Goal: Task Accomplishment & Management: Manage account settings

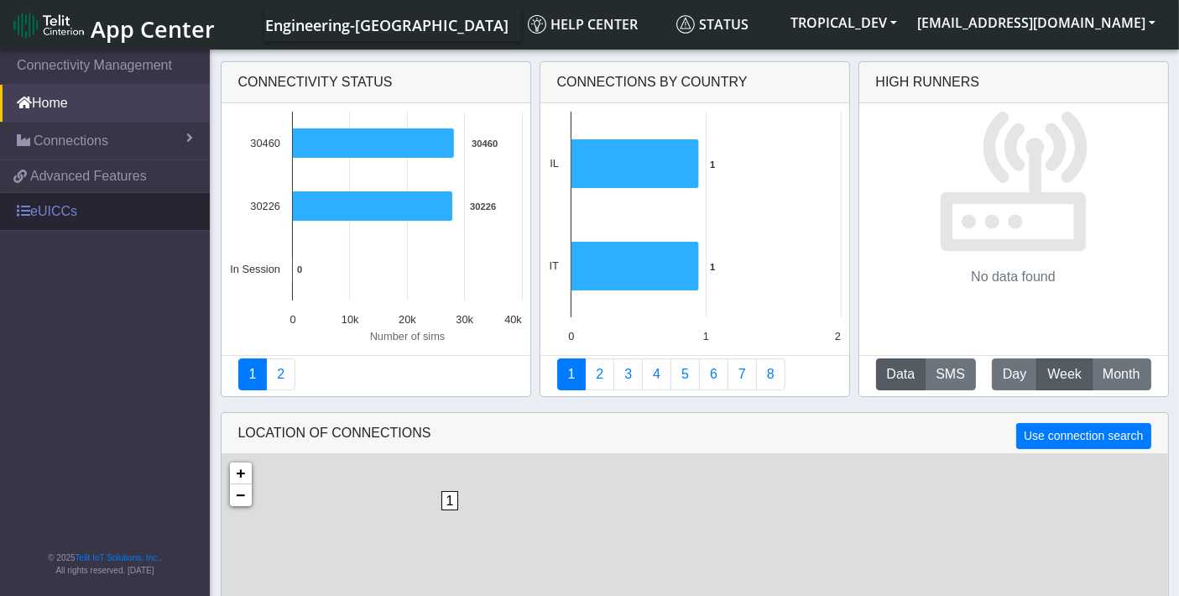
click at [86, 214] on link "eUICCs" at bounding box center [105, 211] width 210 height 37
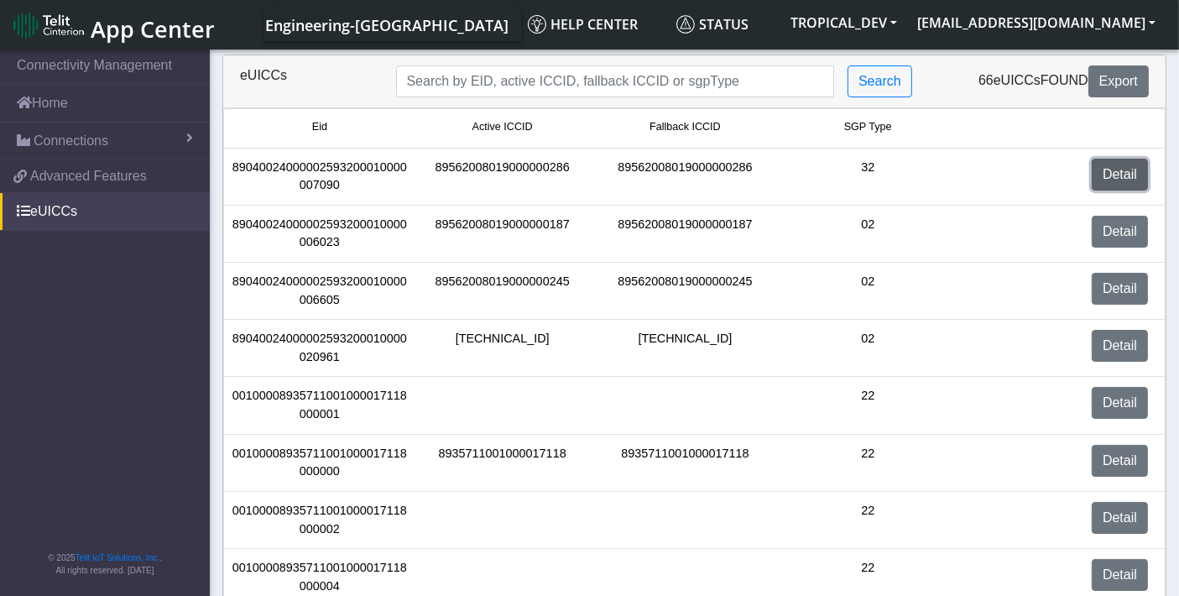
click at [1117, 176] on link "Detail" at bounding box center [1120, 175] width 56 height 32
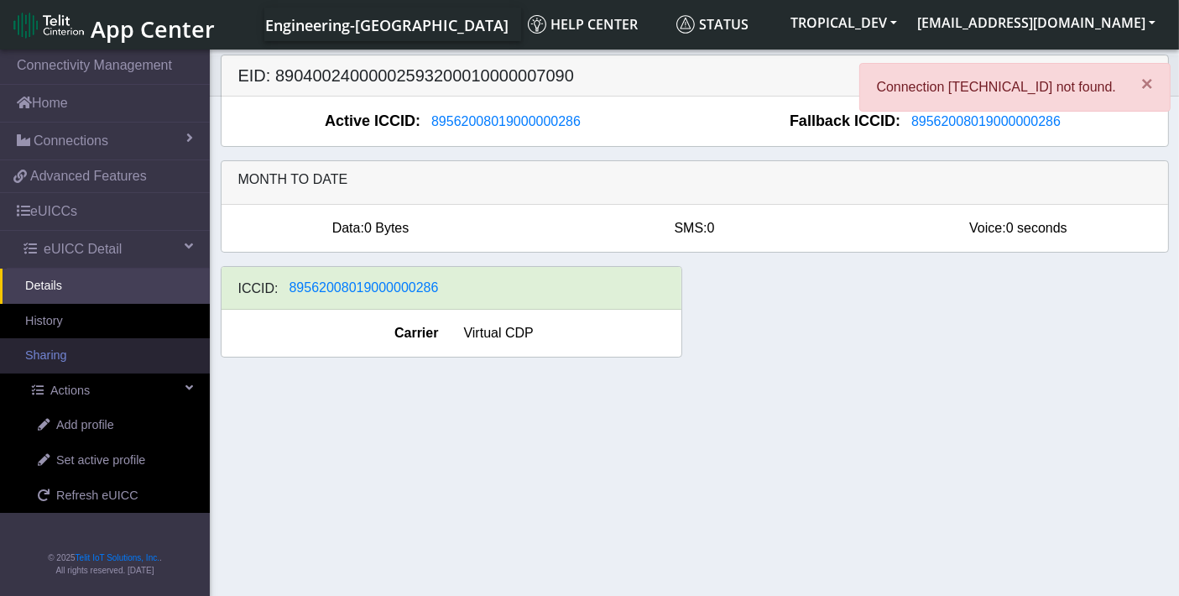
click at [100, 352] on link "Sharing" at bounding box center [105, 355] width 210 height 35
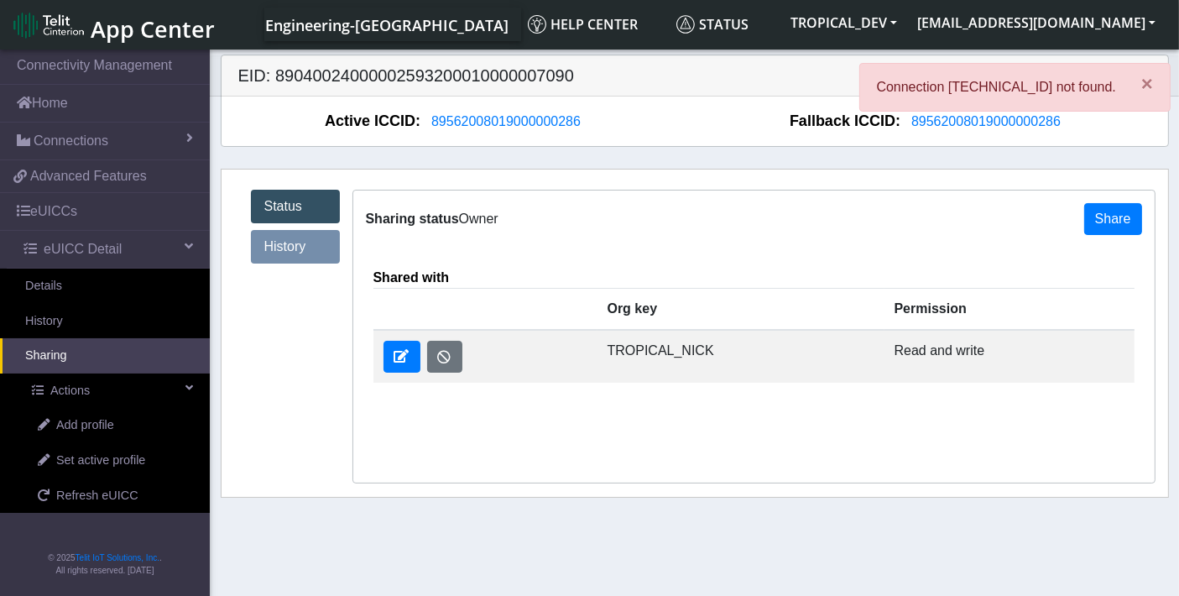
click at [285, 245] on link "History" at bounding box center [295, 247] width 89 height 34
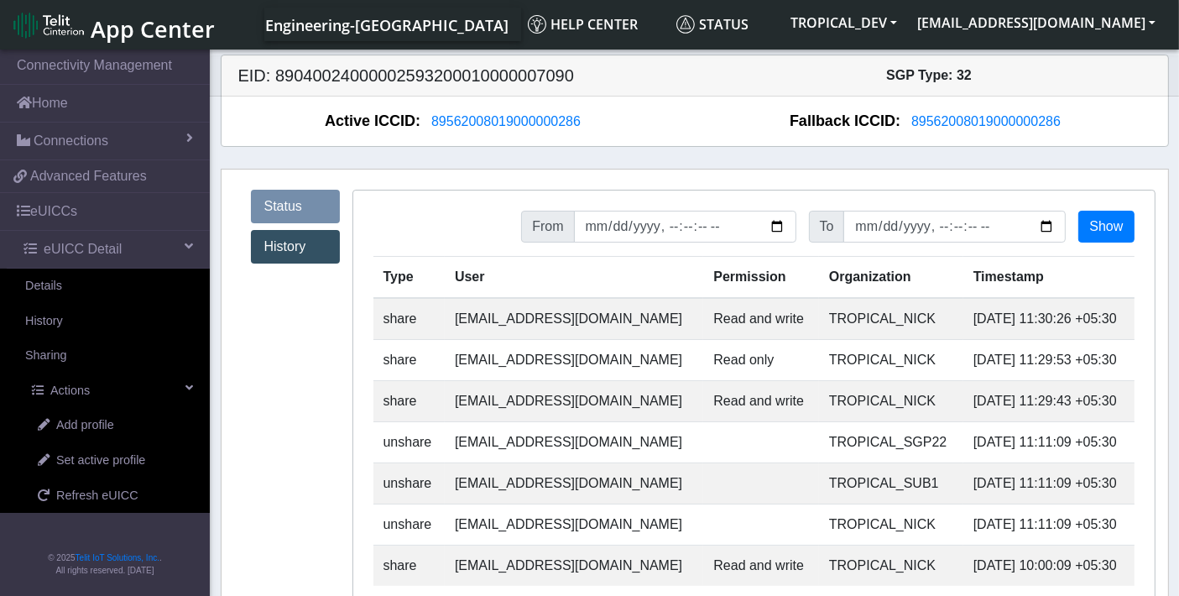
drag, startPoint x: 937, startPoint y: 320, endPoint x: 1123, endPoint y: 325, distance: 186.4
click at [1123, 325] on td "2025-09-03 11:30:26 +05:30" at bounding box center [1048, 319] width 171 height 42
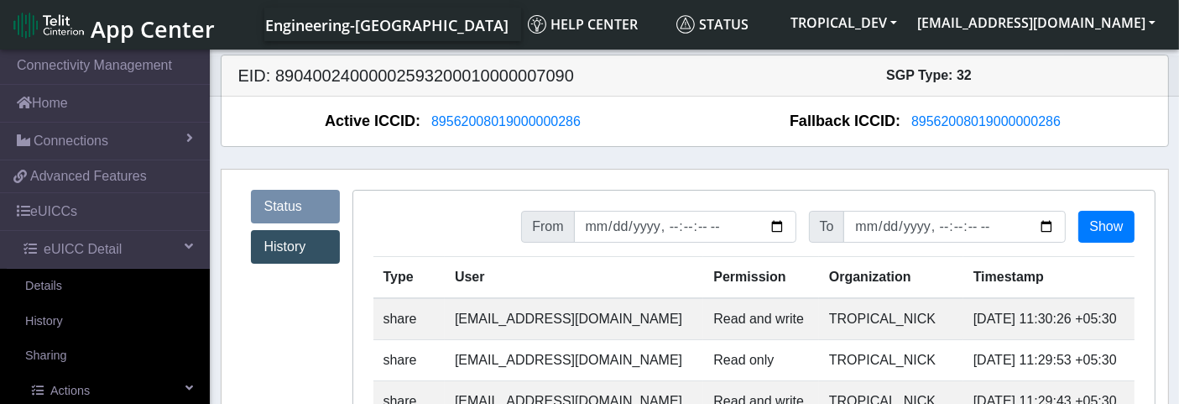
click at [293, 207] on link "Status" at bounding box center [295, 207] width 89 height 34
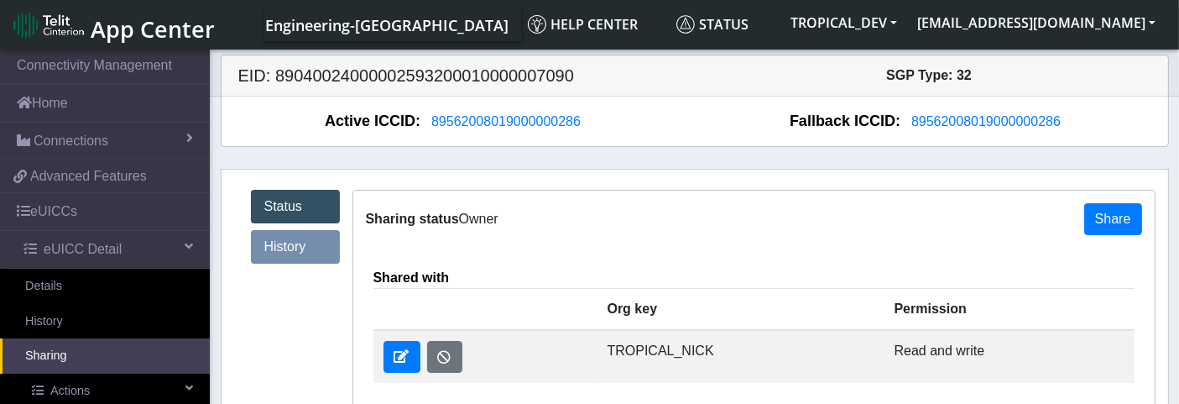
click at [269, 243] on link "History" at bounding box center [295, 247] width 89 height 34
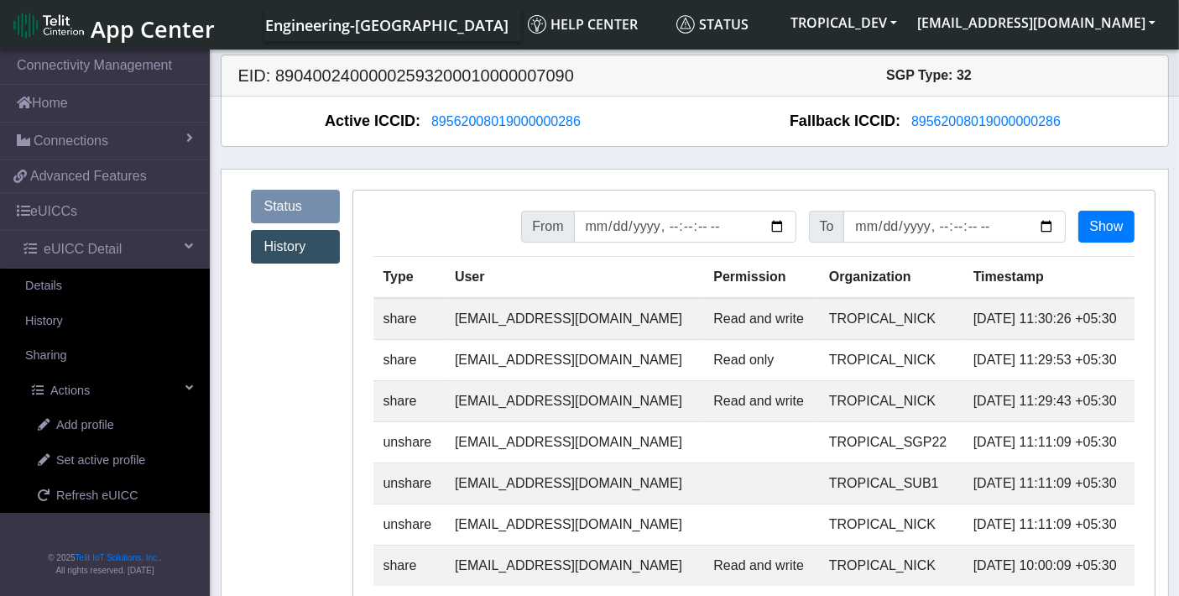
drag, startPoint x: 1058, startPoint y: 318, endPoint x: 1102, endPoint y: 316, distance: 43.7
click at [1102, 316] on td "2025-09-03 11:30:26 +05:30" at bounding box center [1048, 319] width 171 height 42
click at [306, 206] on link "Status" at bounding box center [295, 207] width 89 height 34
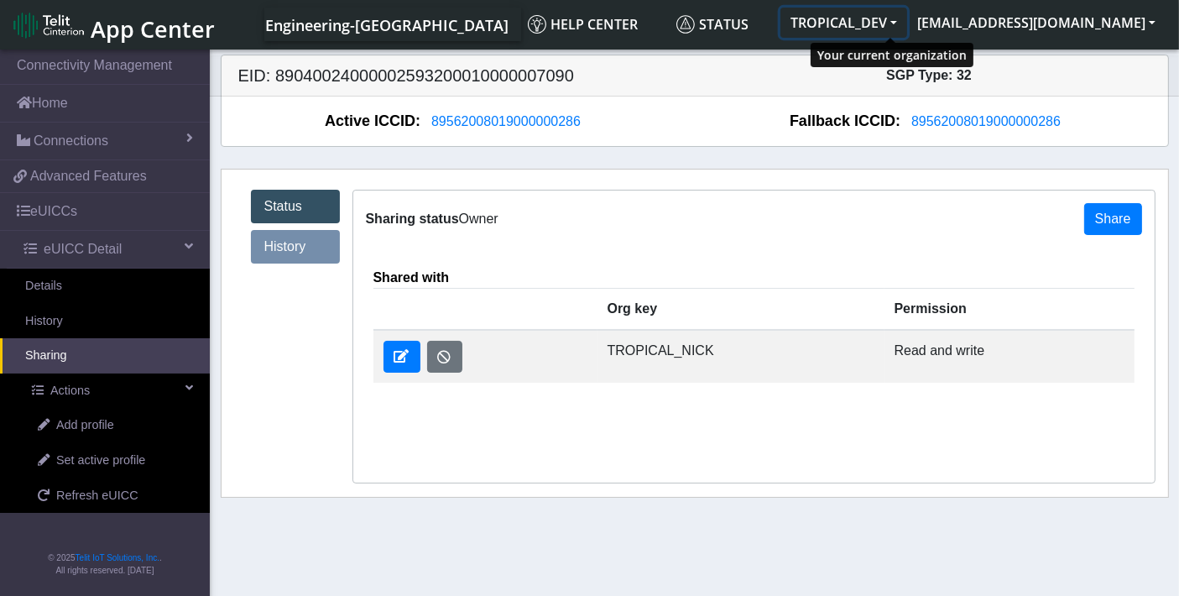
click at [907, 24] on button "TROPICAL_DEV" at bounding box center [843, 23] width 127 height 30
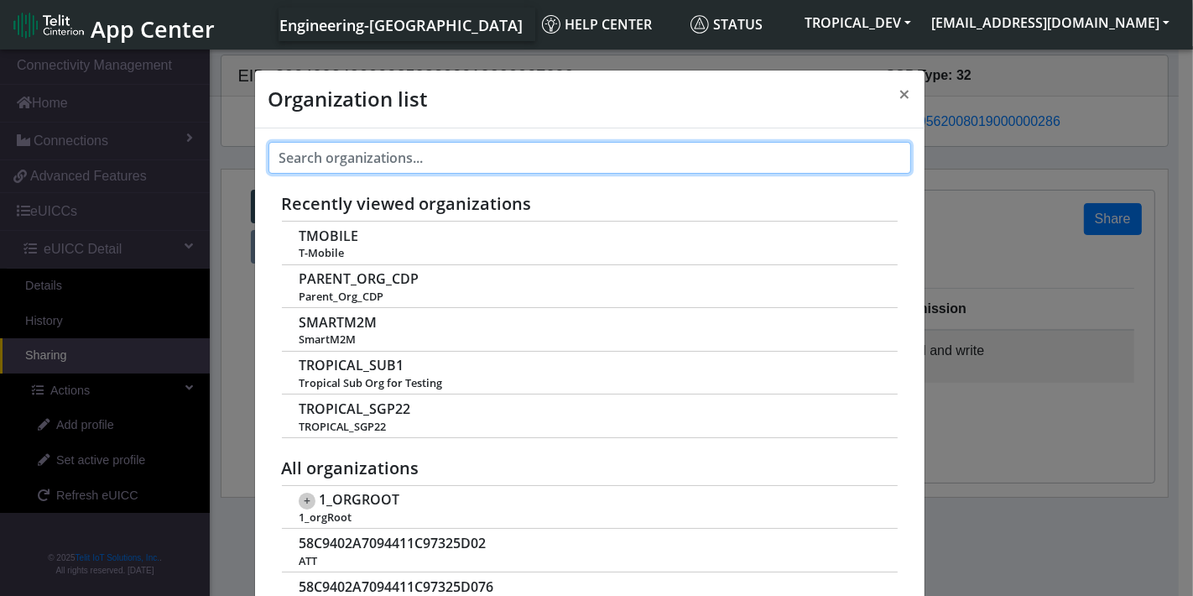
click at [403, 155] on input "text" at bounding box center [590, 158] width 643 height 32
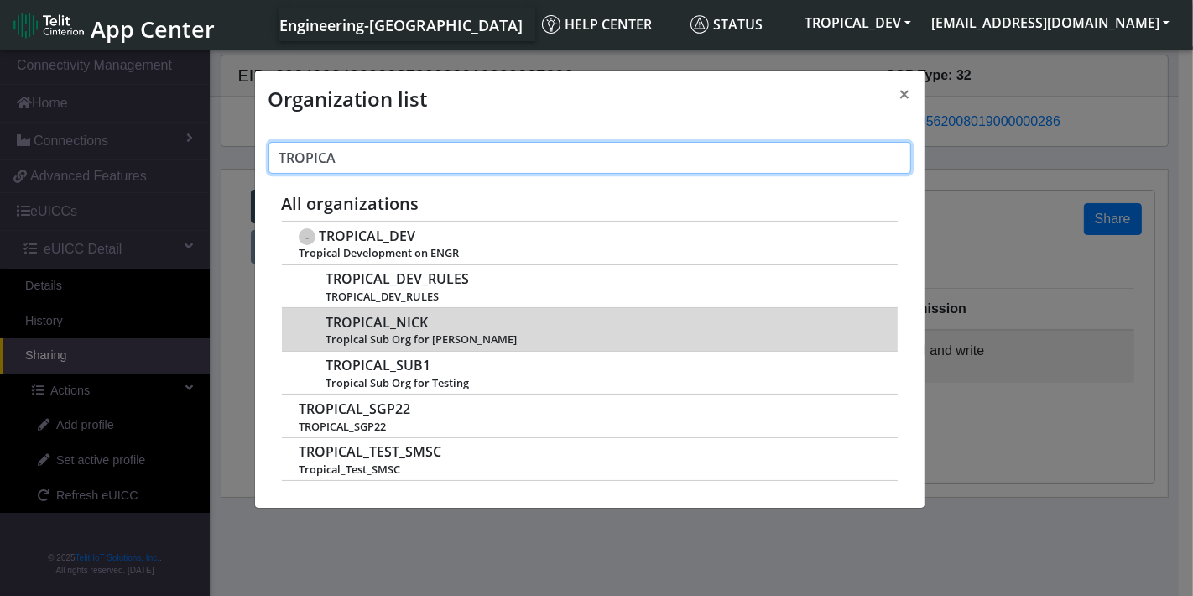
type input "TROPICA"
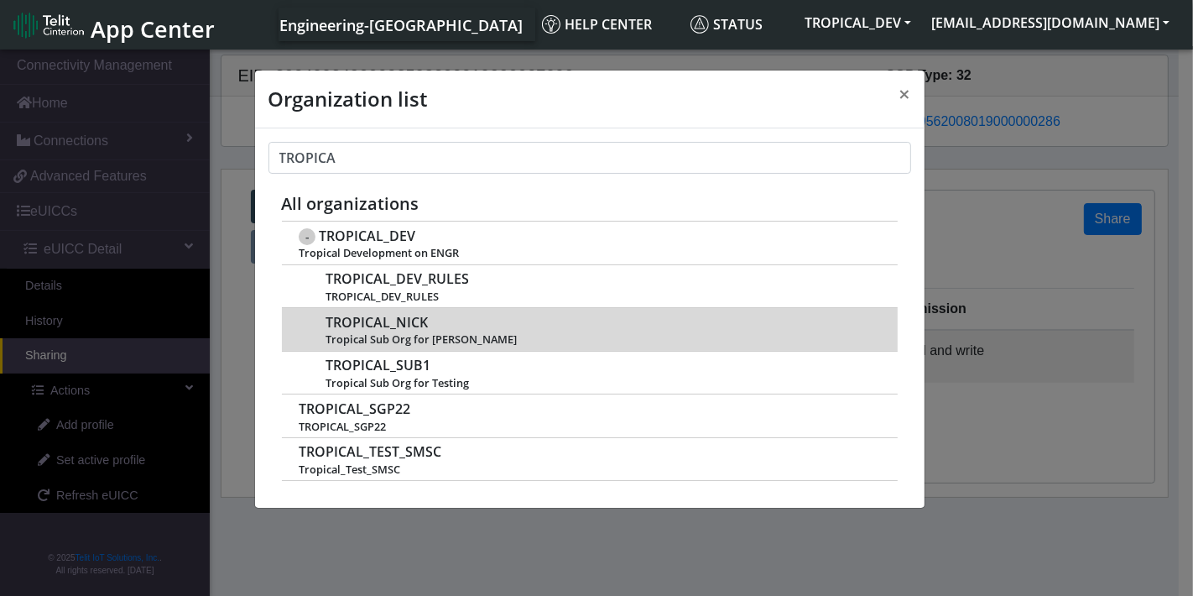
click at [383, 326] on span "TROPICAL_NICK" at bounding box center [377, 323] width 102 height 16
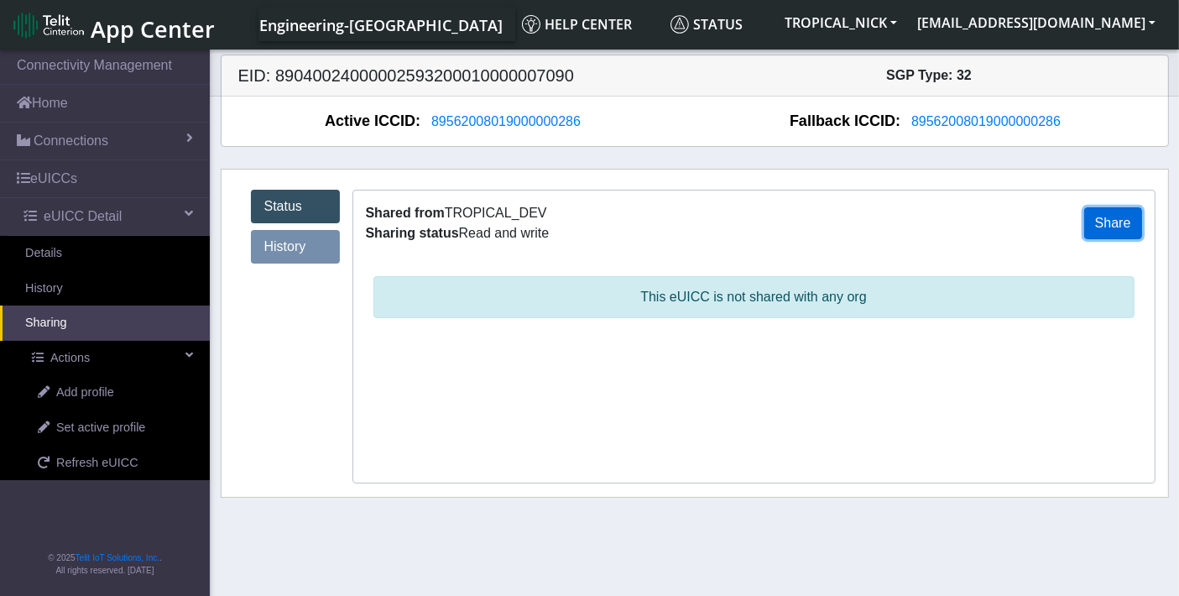
click at [1108, 222] on button "Share" at bounding box center [1113, 223] width 58 height 32
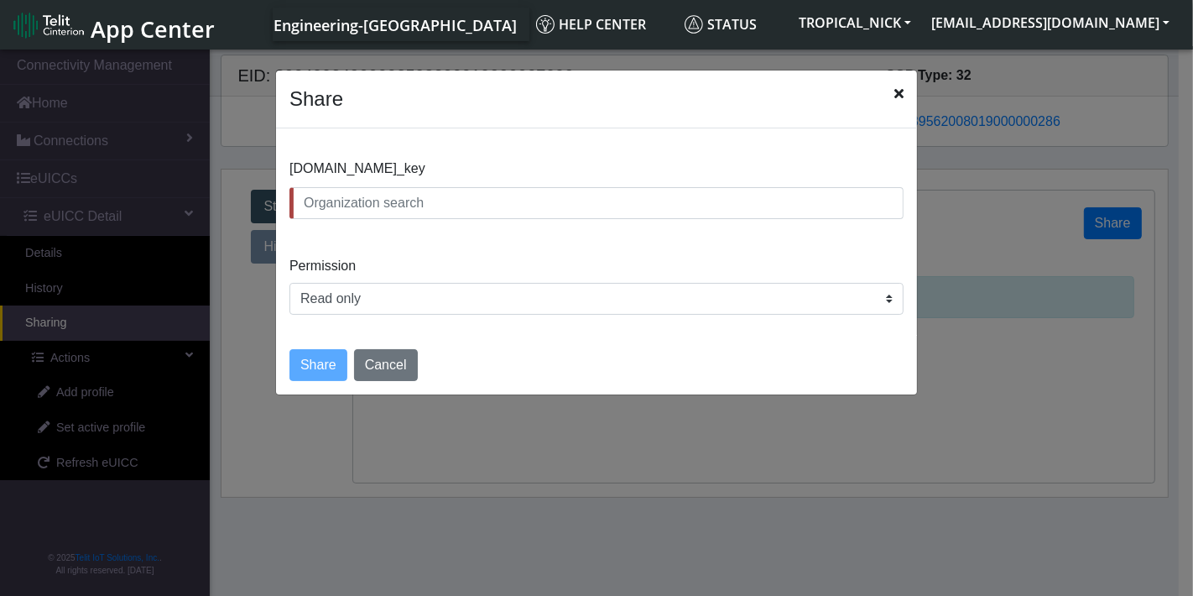
click at [403, 205] on input "text" at bounding box center [597, 203] width 614 height 32
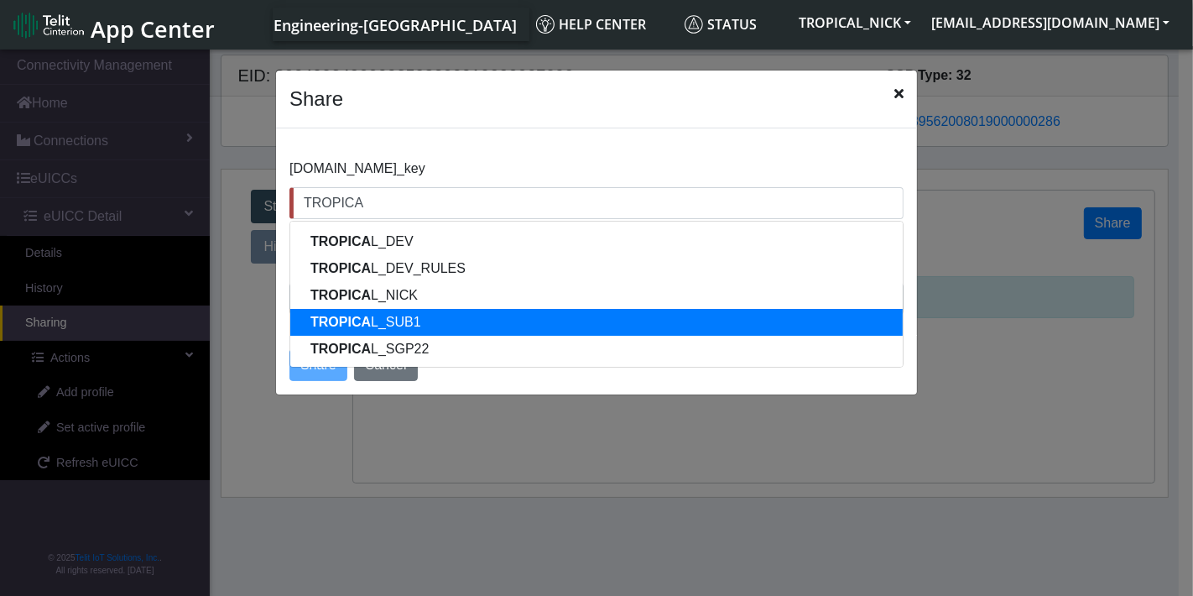
click at [400, 320] on ngb-highlight "TROPICA L_SUB1" at bounding box center [365, 322] width 111 height 14
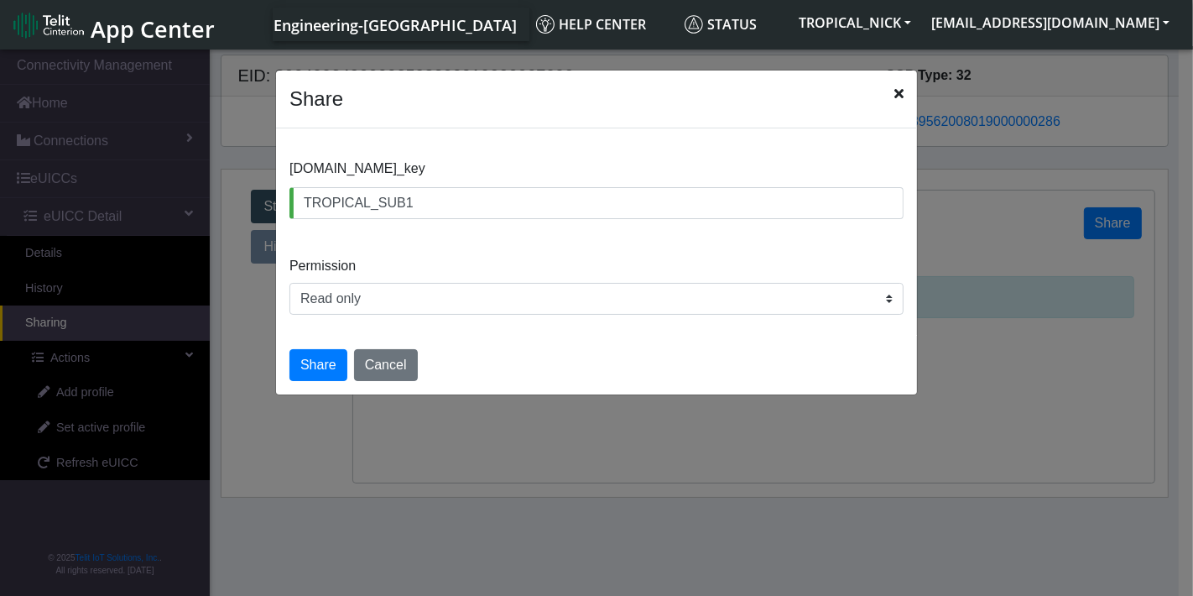
type input "TROPICAL_SUB1"
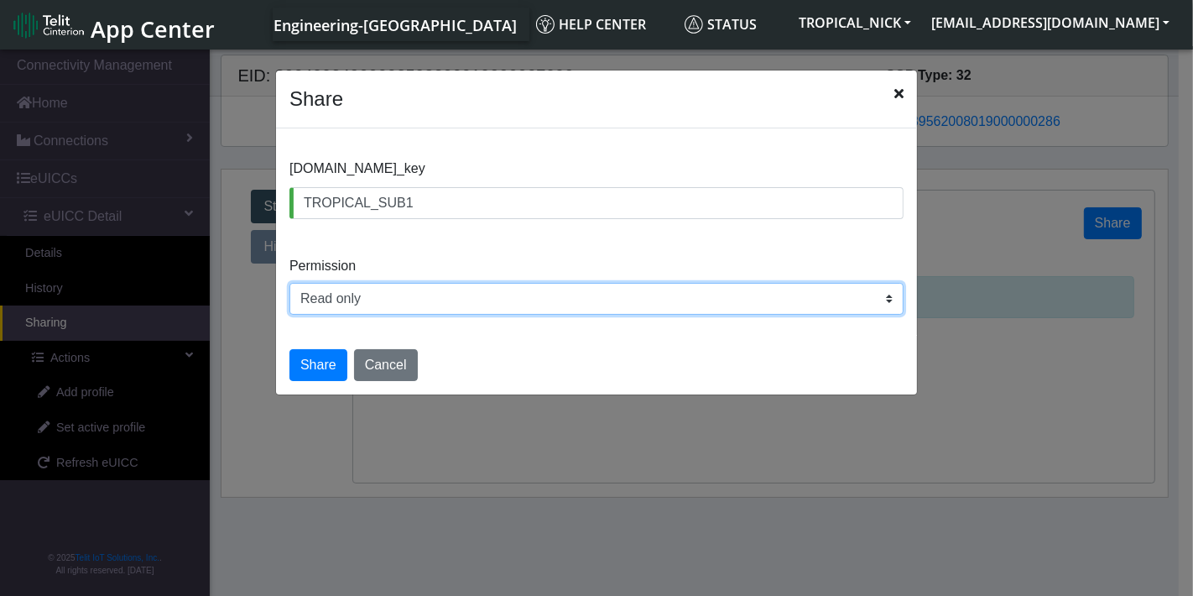
click at [400, 305] on select "Read only Read and write" at bounding box center [597, 299] width 614 height 32
select select "rw"
click at [290, 283] on select "Read only Read and write" at bounding box center [597, 299] width 614 height 32
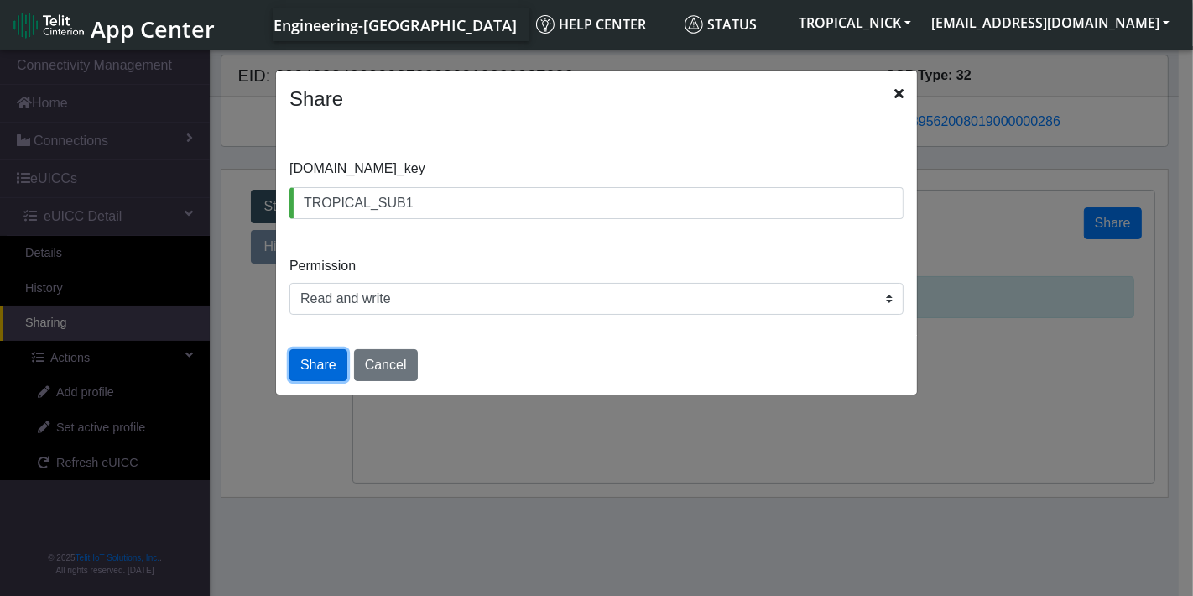
click at [310, 361] on button "Share" at bounding box center [319, 365] width 58 height 32
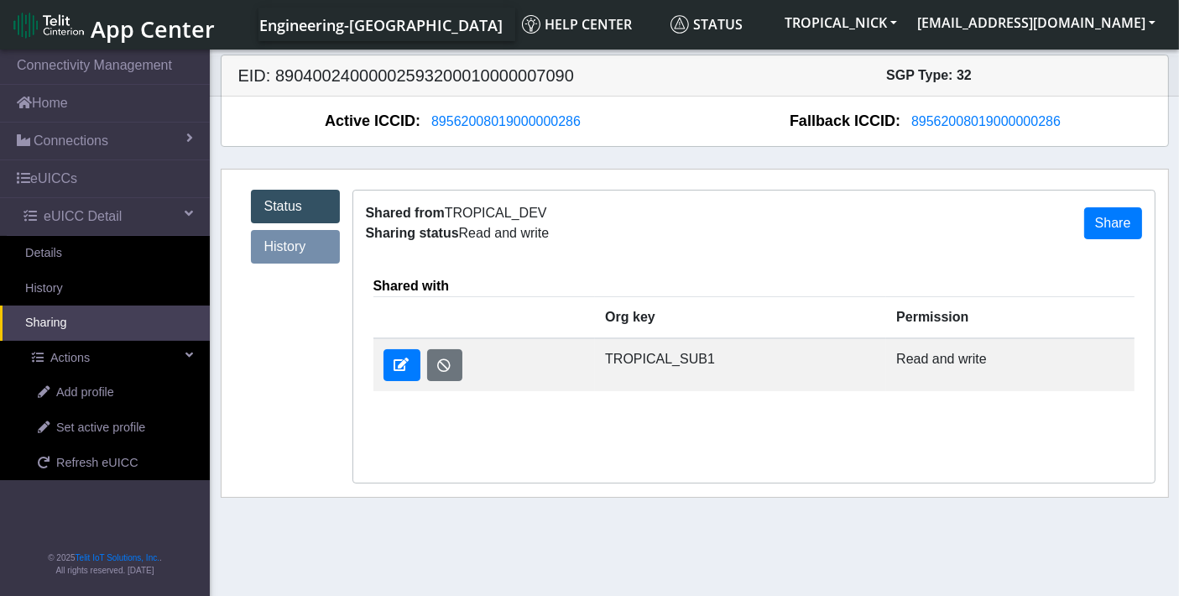
drag, startPoint x: 450, startPoint y: 214, endPoint x: 544, endPoint y: 206, distance: 94.3
click at [544, 206] on div "Shared from TROPICAL_DEV" at bounding box center [458, 213] width 184 height 20
click at [907, 23] on button "TROPICAL_NICK" at bounding box center [841, 23] width 133 height 30
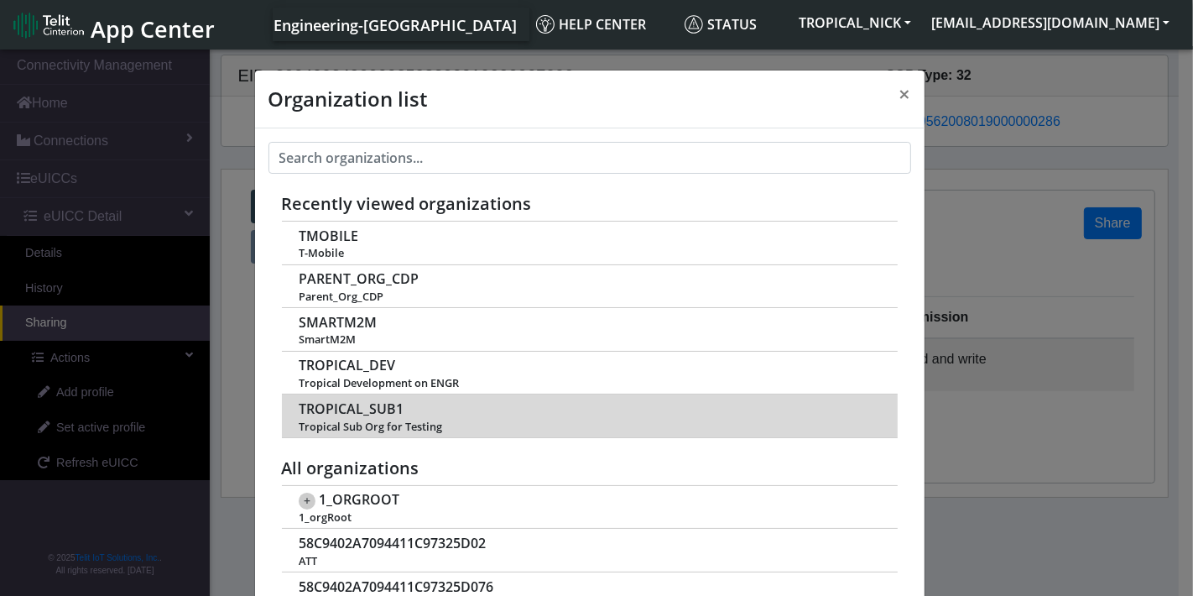
click at [357, 415] on span "TROPICAL_SUB1" at bounding box center [351, 409] width 105 height 16
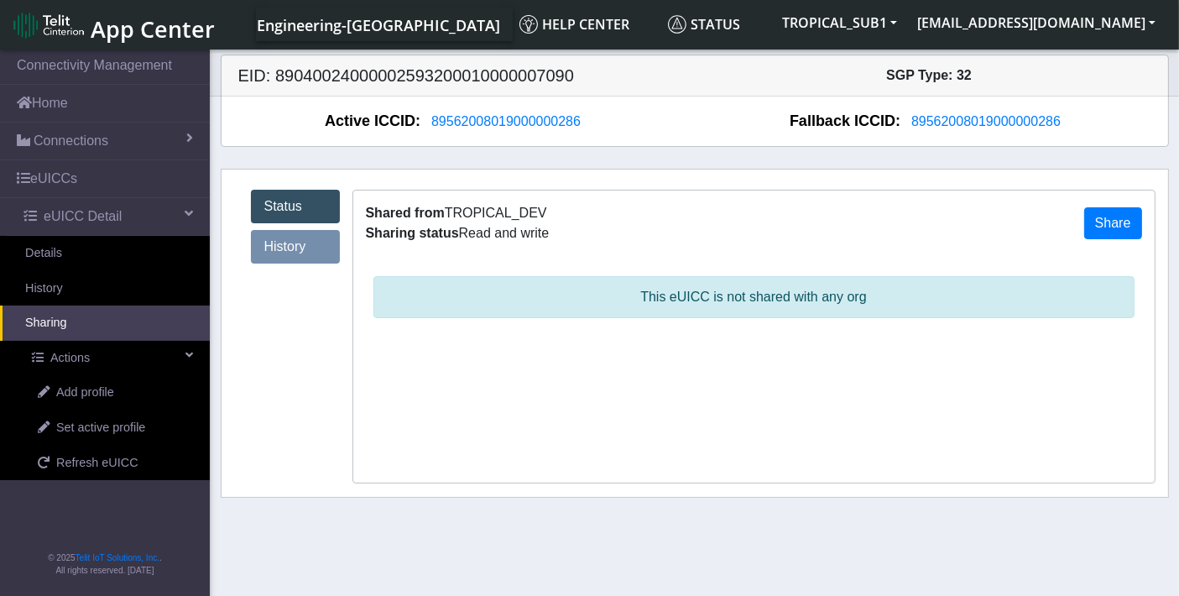
drag, startPoint x: 448, startPoint y: 213, endPoint x: 556, endPoint y: 209, distance: 107.5
click at [556, 209] on div "Shared from TROPICAL_DEV Sharing status Read and write Share" at bounding box center [753, 222] width 801 height 65
click at [907, 23] on button "TROPICAL_SUB1" at bounding box center [839, 23] width 135 height 30
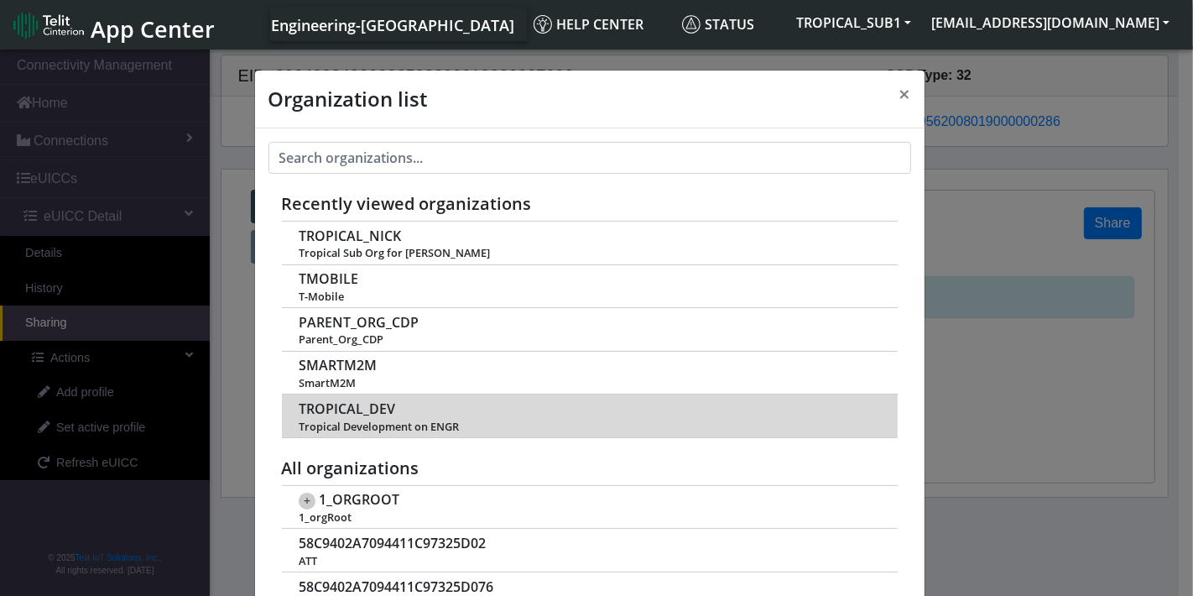
click at [366, 403] on span "TROPICAL_DEV" at bounding box center [347, 409] width 97 height 16
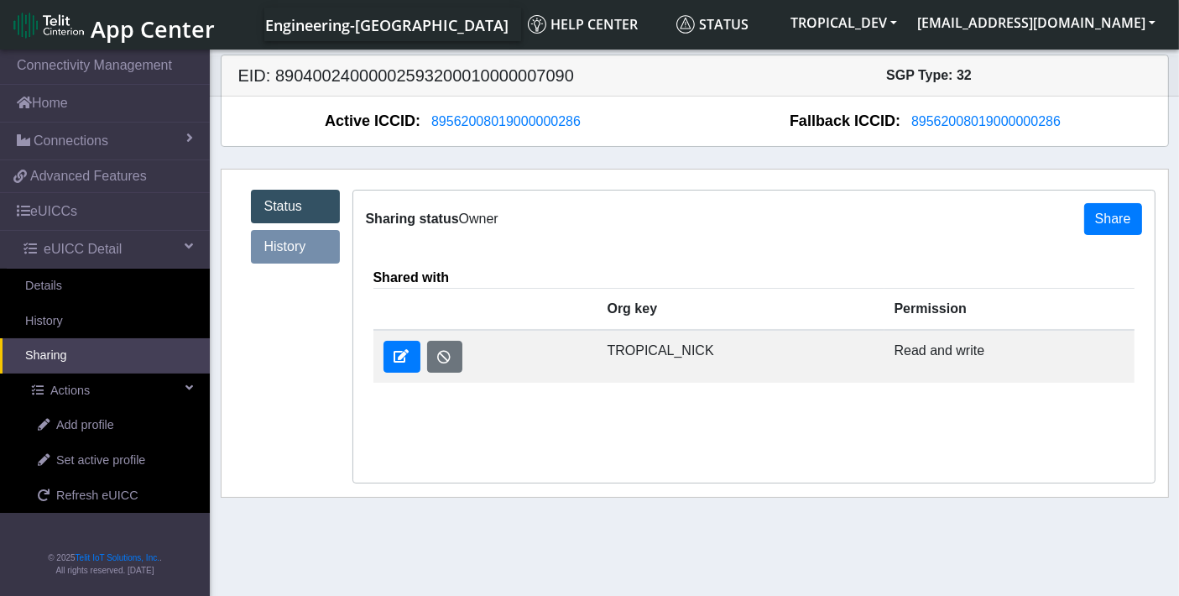
drag, startPoint x: 613, startPoint y: 350, endPoint x: 712, endPoint y: 347, distance: 99.1
click at [712, 347] on td "TROPICAL_NICK" at bounding box center [740, 356] width 287 height 53
click at [295, 250] on link "History" at bounding box center [295, 247] width 89 height 34
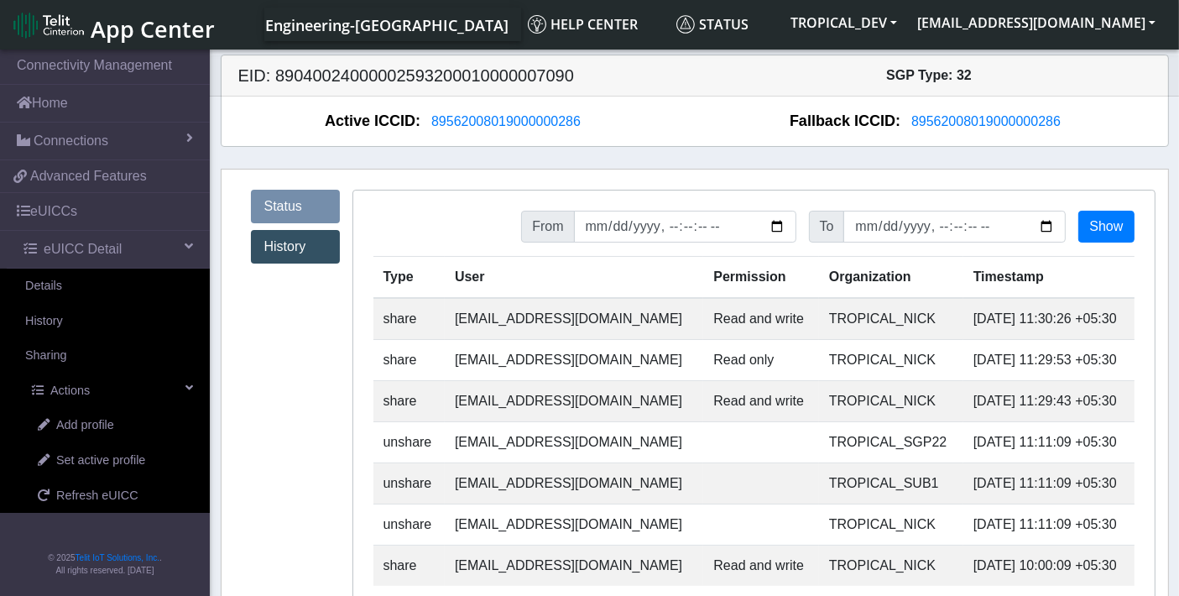
click at [306, 195] on link "Status" at bounding box center [295, 207] width 89 height 34
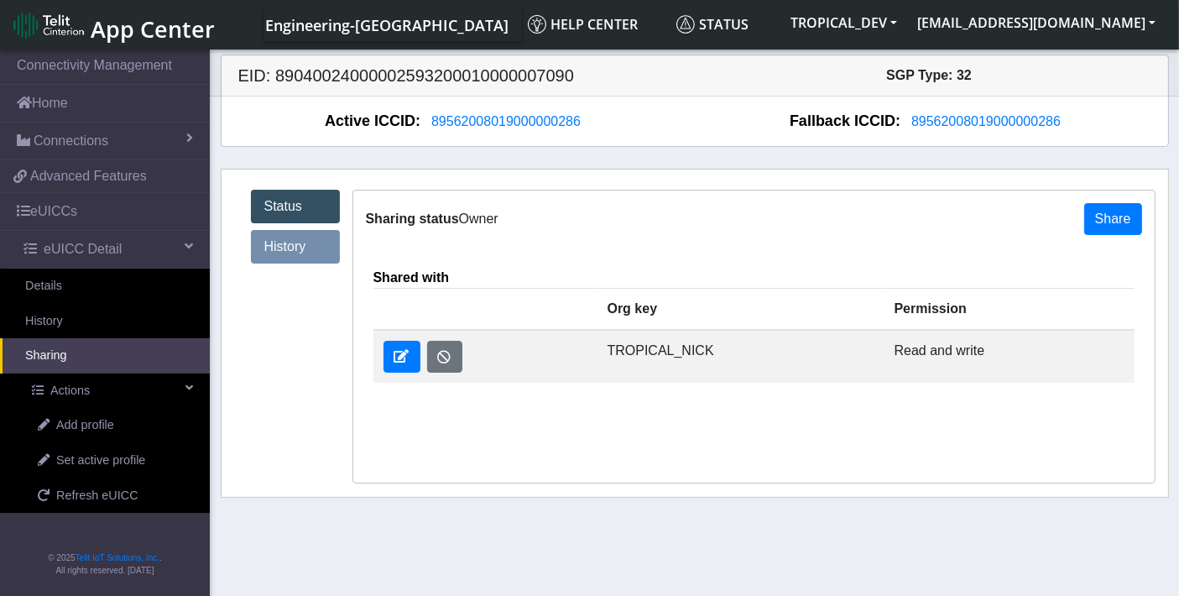
click at [315, 253] on link "History" at bounding box center [295, 247] width 89 height 34
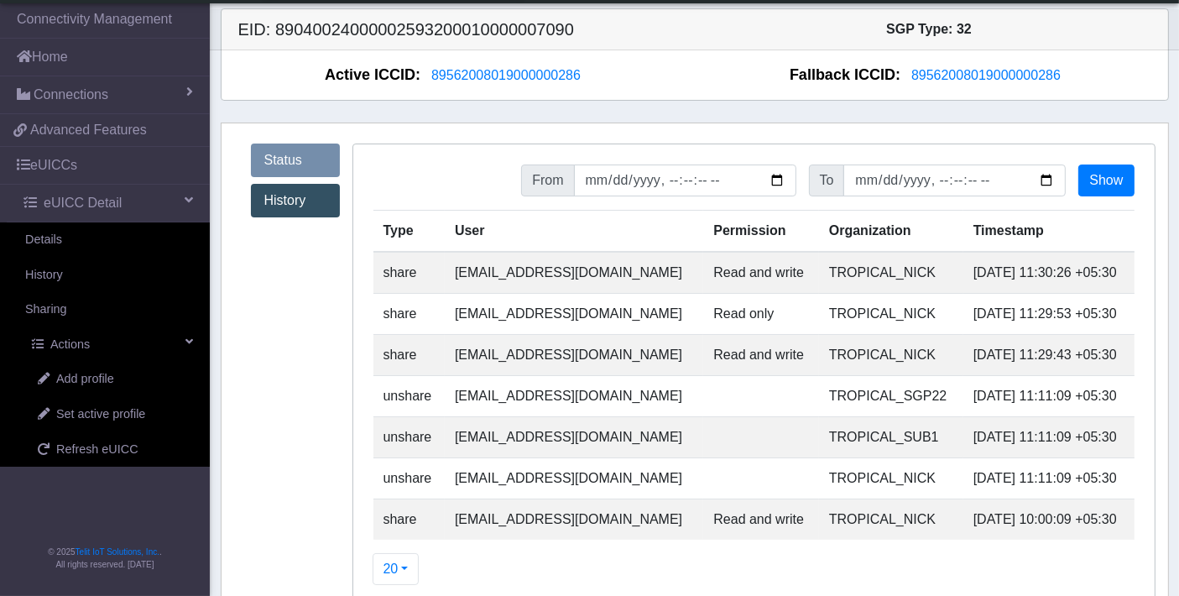
scroll to position [34, 0]
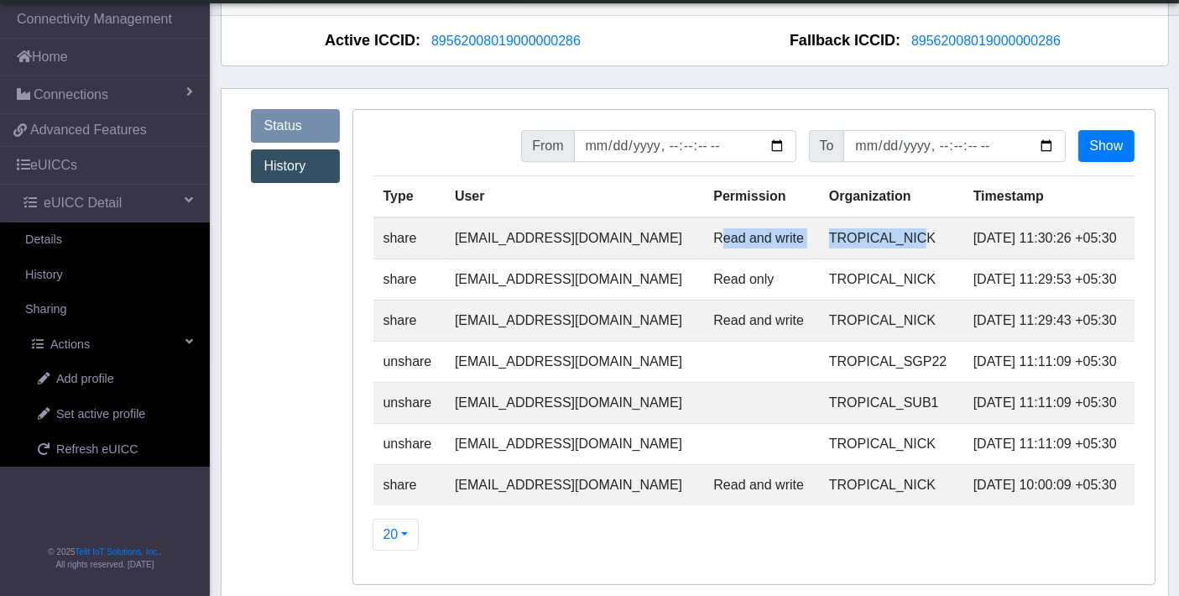
drag, startPoint x: 665, startPoint y: 228, endPoint x: 871, endPoint y: 238, distance: 205.8
click at [871, 238] on tr "share sadminuser@example.com Read and write TROPICAL_NICK 2025-09-03 11:30:26 +…" at bounding box center [753, 238] width 761 height 42
click at [283, 125] on link "Status" at bounding box center [295, 126] width 89 height 34
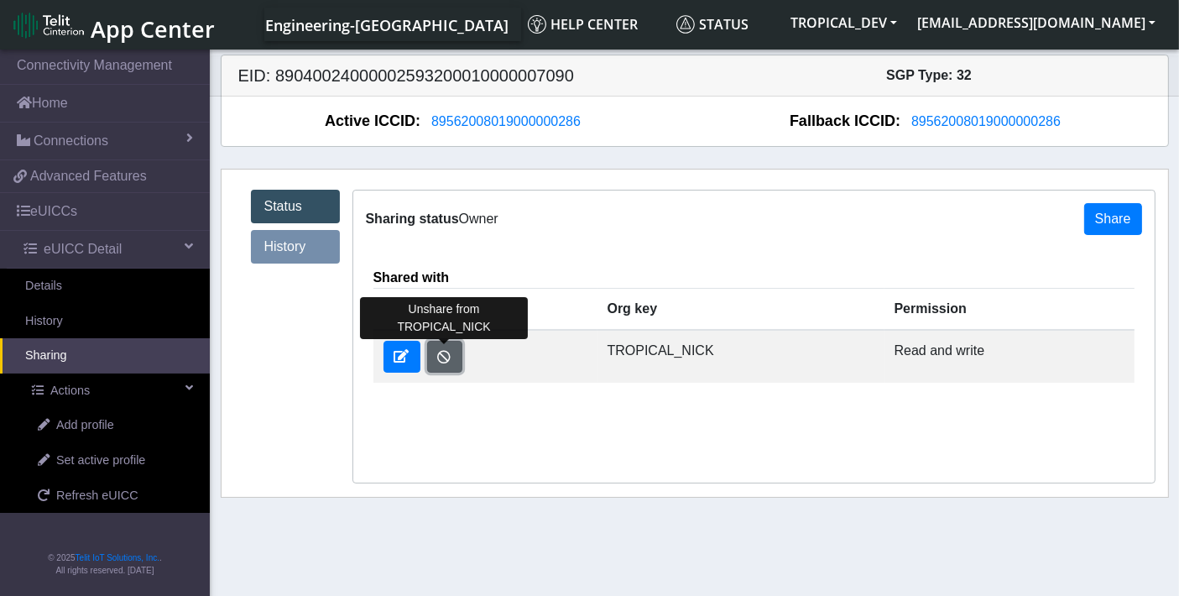
click at [446, 353] on button "button" at bounding box center [444, 357] width 35 height 32
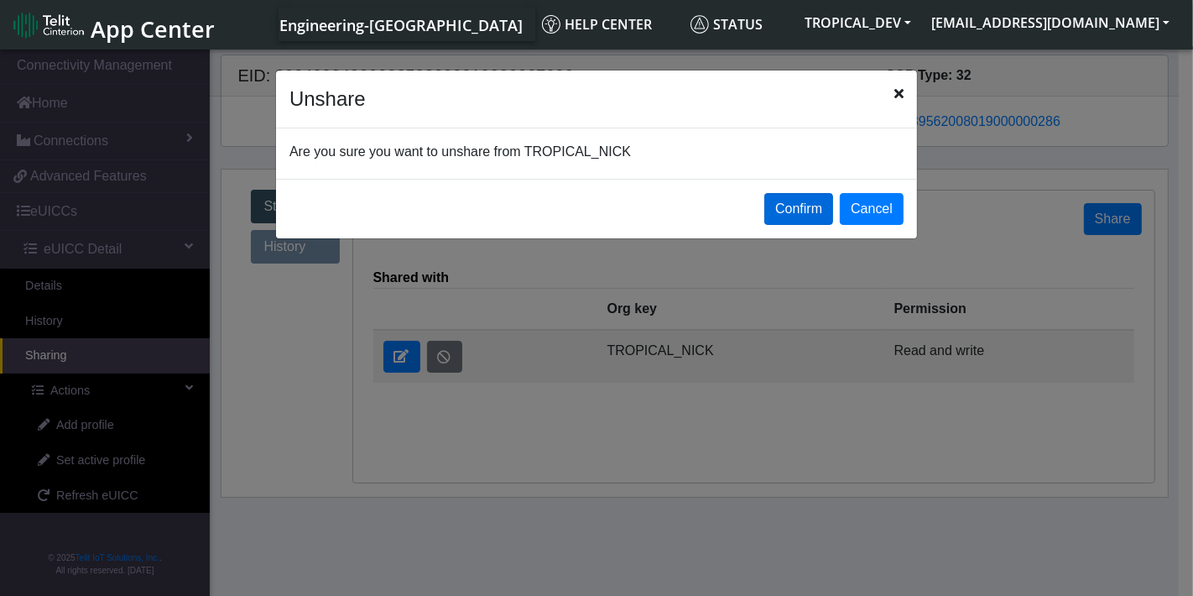
click at [817, 204] on button "Confirm" at bounding box center [798, 209] width 69 height 32
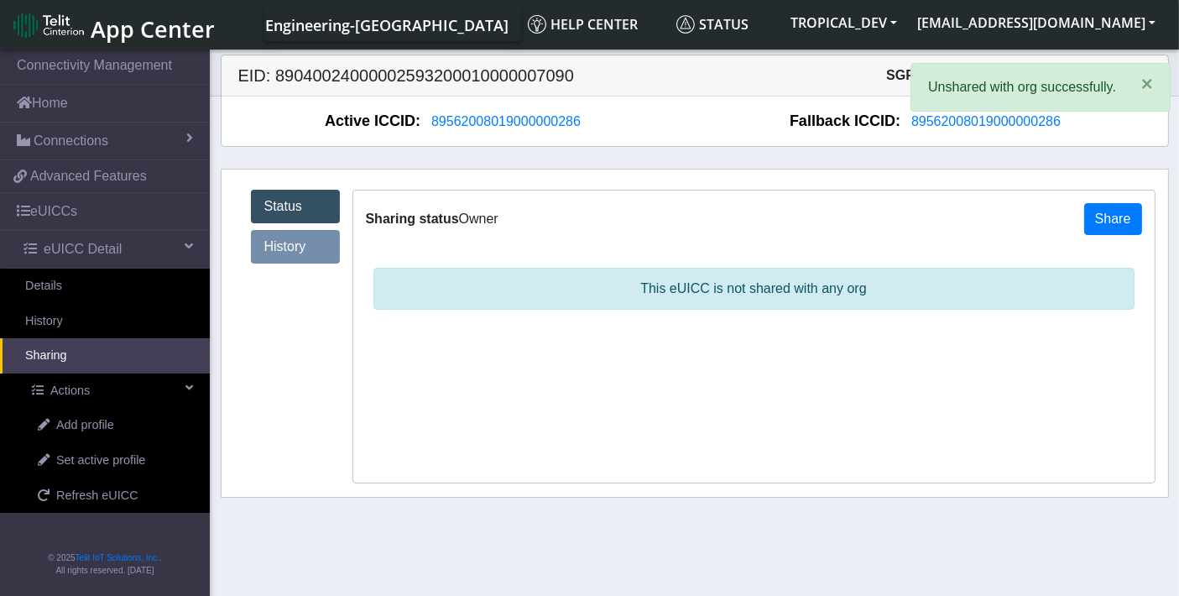
click at [274, 251] on link "History" at bounding box center [295, 247] width 89 height 34
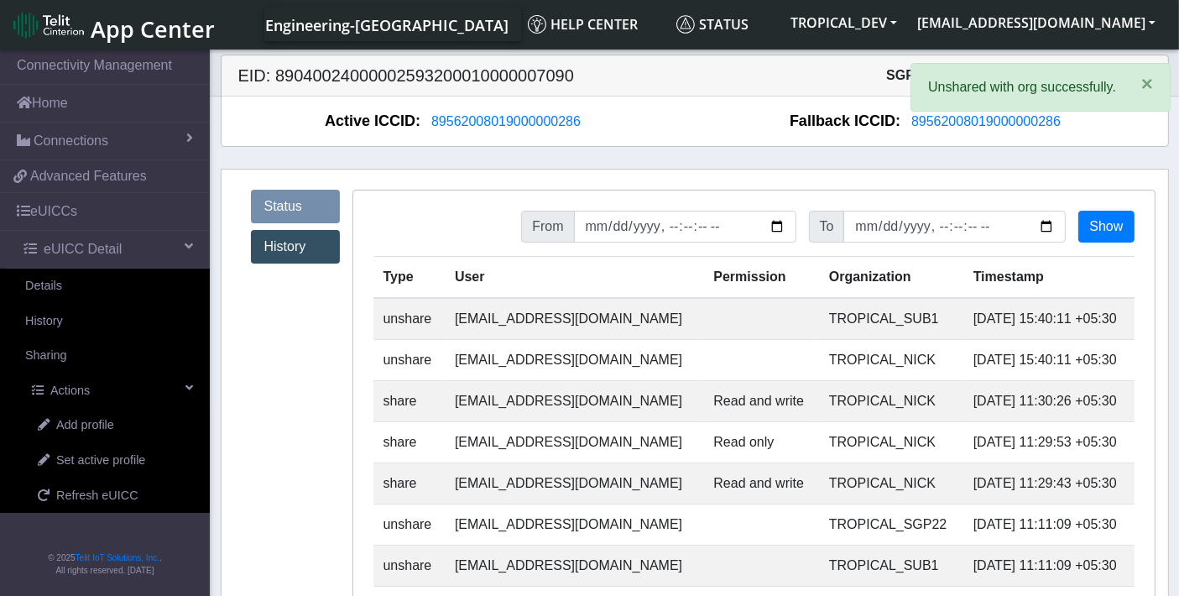
click at [819, 357] on td "TROPICAL_NICK" at bounding box center [891, 360] width 144 height 41
click at [822, 324] on td "TROPICAL_SUB1" at bounding box center [891, 319] width 144 height 42
click at [822, 322] on td "TROPICAL_SUB1" at bounding box center [891, 319] width 144 height 42
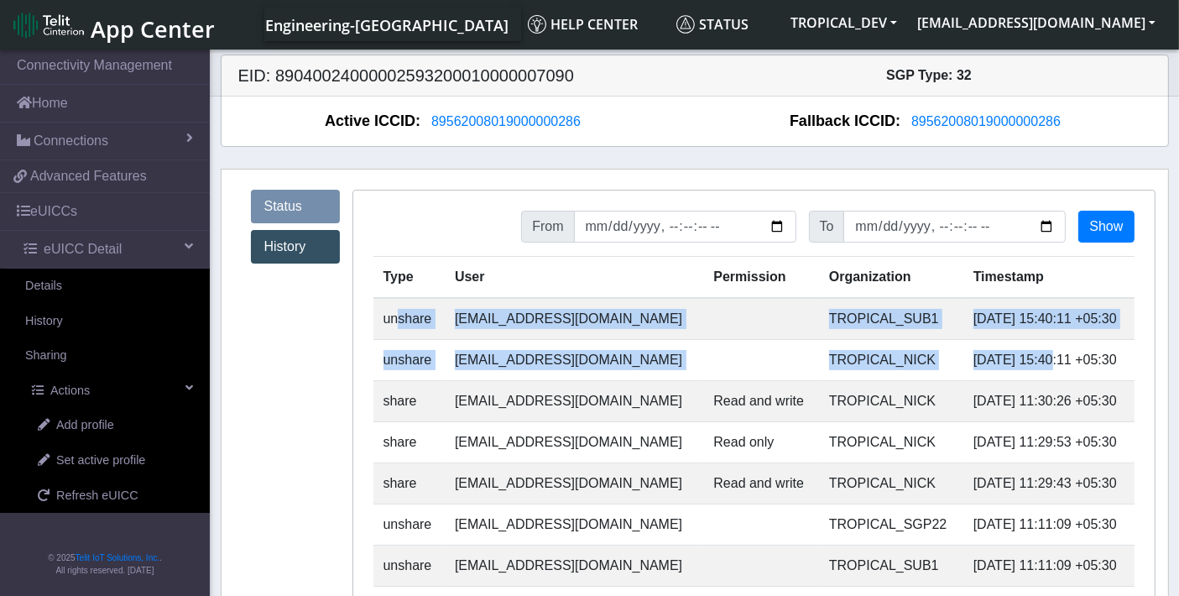
drag, startPoint x: 389, startPoint y: 321, endPoint x: 1002, endPoint y: 363, distance: 614.9
click at [1002, 363] on tbody "unshare sadminuser@example.com TROPICAL_SUB1 2025-09-03 15:40:11 +05:30 unshare…" at bounding box center [753, 483] width 761 height 370
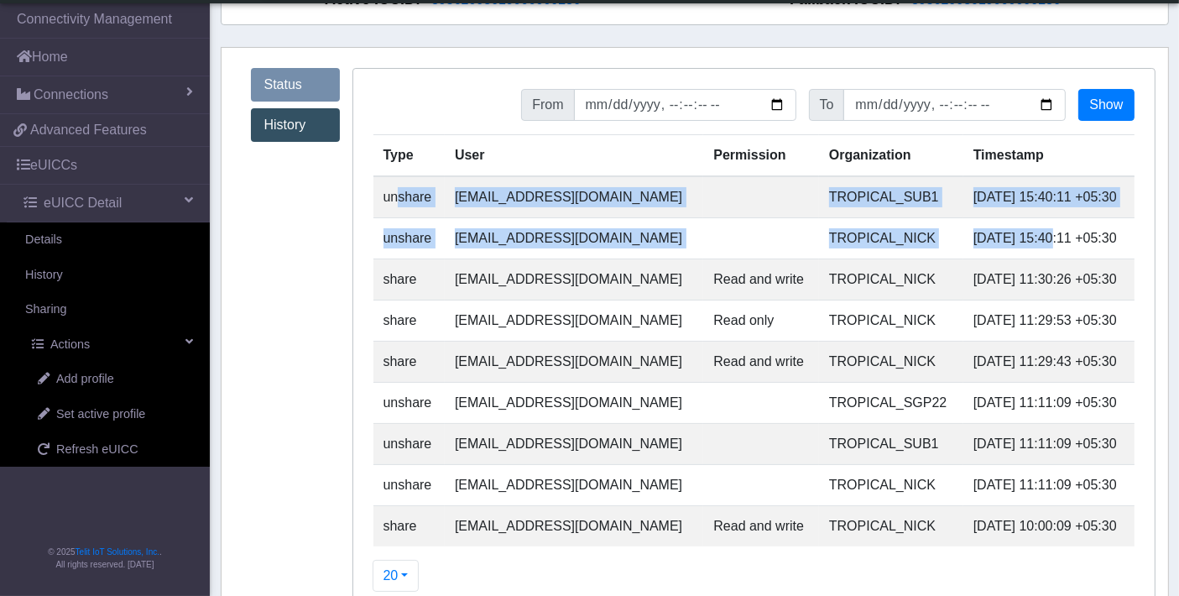
scroll to position [93, 0]
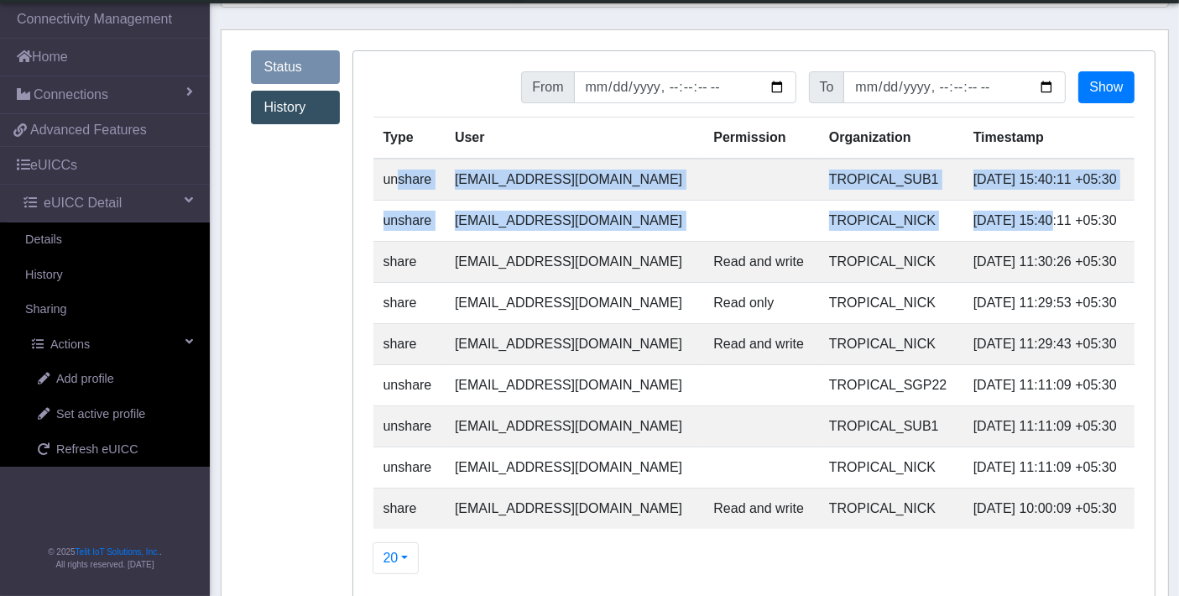
click at [270, 60] on link "Status" at bounding box center [295, 67] width 89 height 34
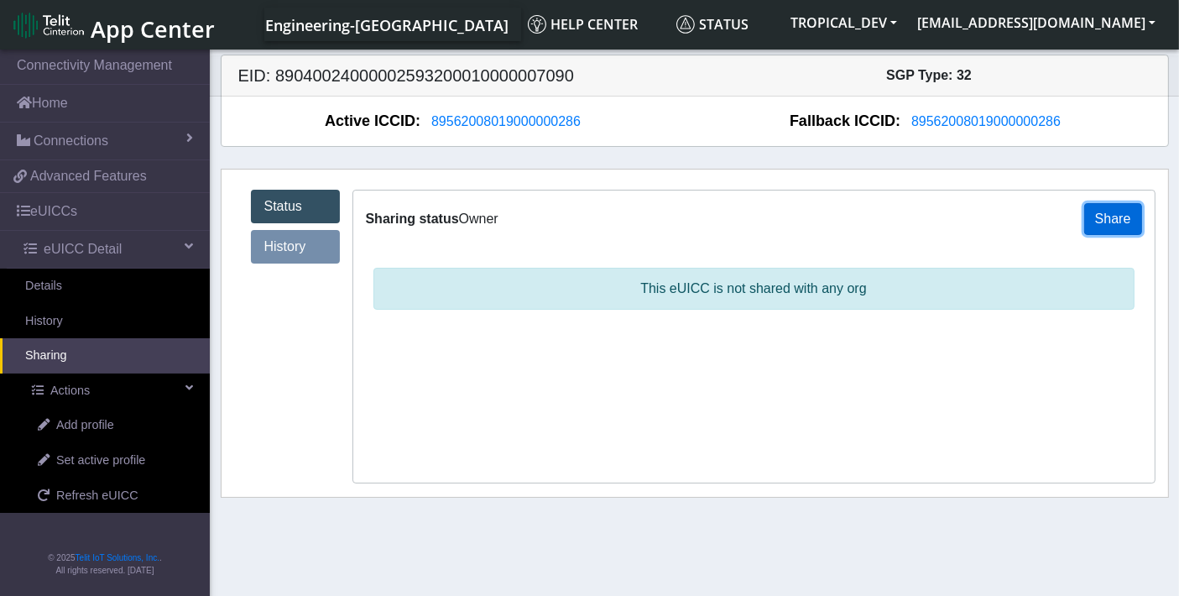
click at [1124, 215] on button "Share" at bounding box center [1113, 219] width 58 height 32
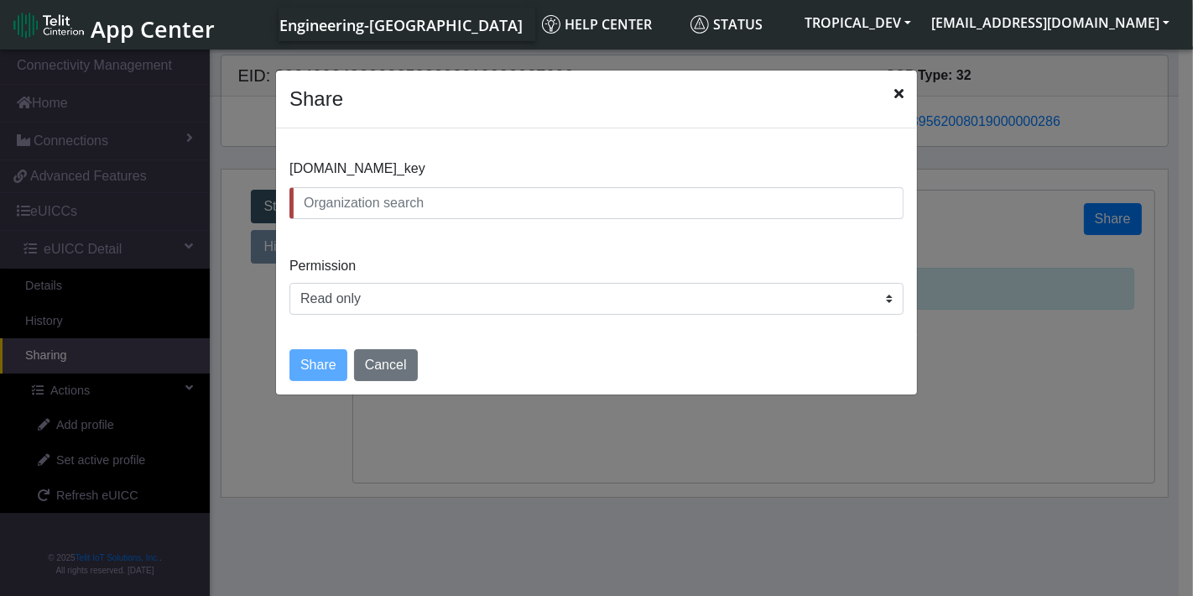
click at [898, 97] on icon "Close" at bounding box center [899, 92] width 9 height 13
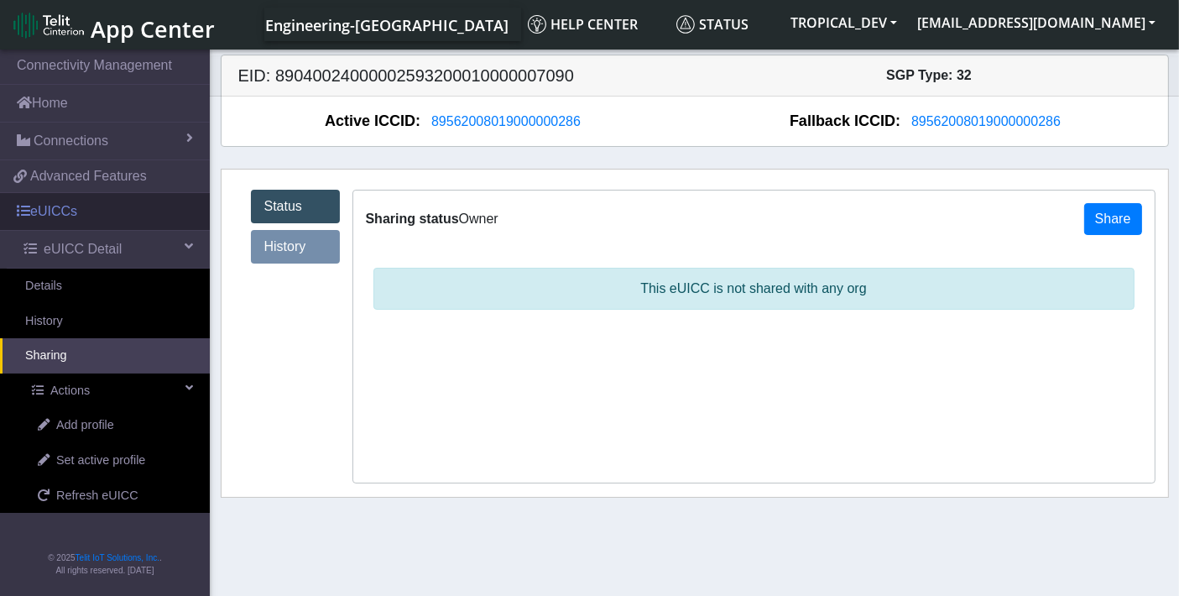
click at [77, 219] on link "eUICCs" at bounding box center [105, 211] width 210 height 37
